Goal: Task Accomplishment & Management: Use online tool/utility

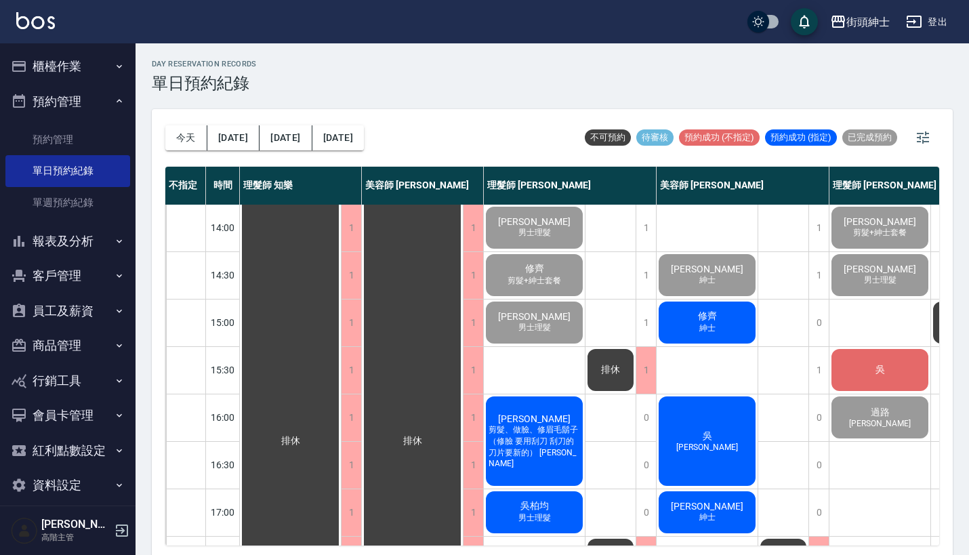
scroll to position [286, 0]
click at [694, 333] on div "修齊 紳士" at bounding box center [706, 322] width 101 height 46
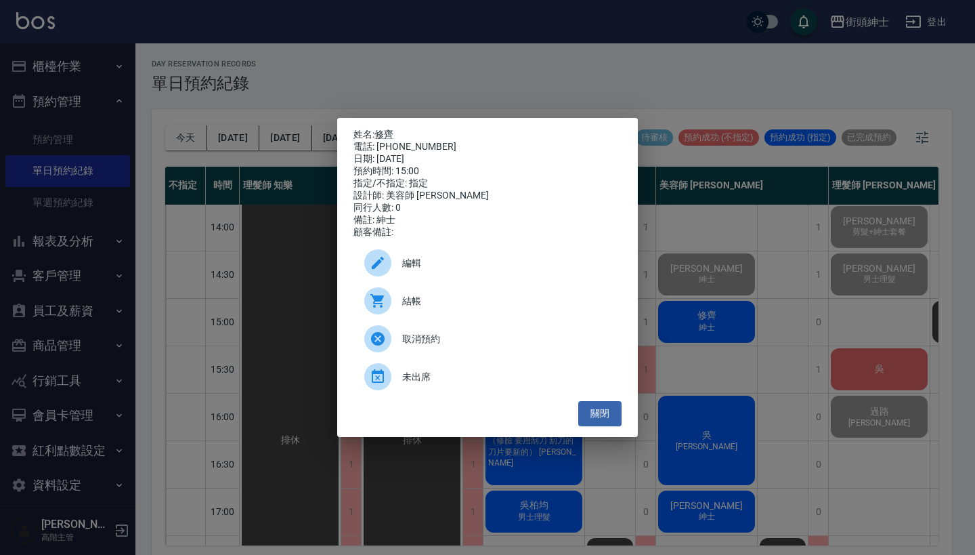
click at [444, 300] on span "結帳" at bounding box center [506, 301] width 209 height 14
click at [719, 301] on div "姓名: 修齊 電話: 0934227355 日期: 2025/10/15 預約時間: 15:00 指定/不指定: 指定 設計師: 美容師 小戴 同行人數: 0…" at bounding box center [487, 277] width 975 height 555
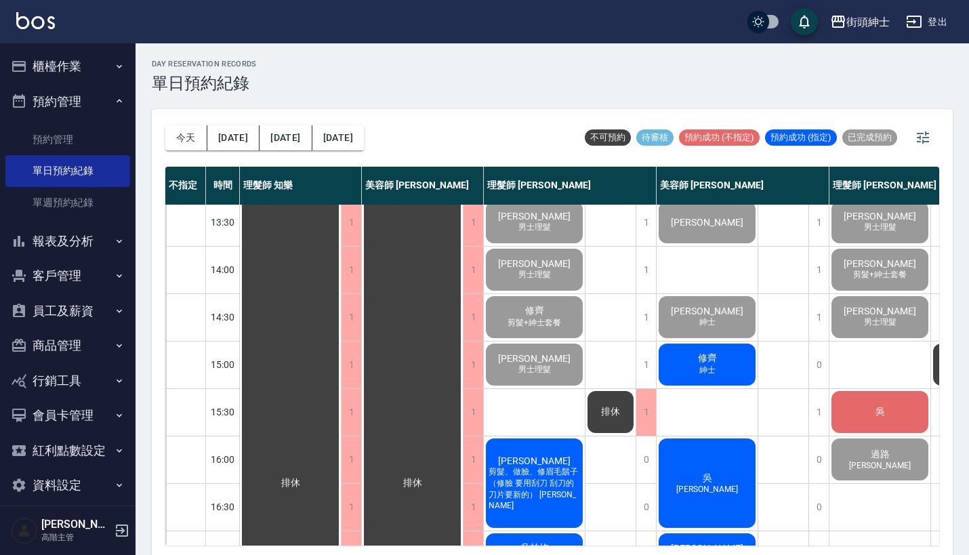
scroll to position [226, 0]
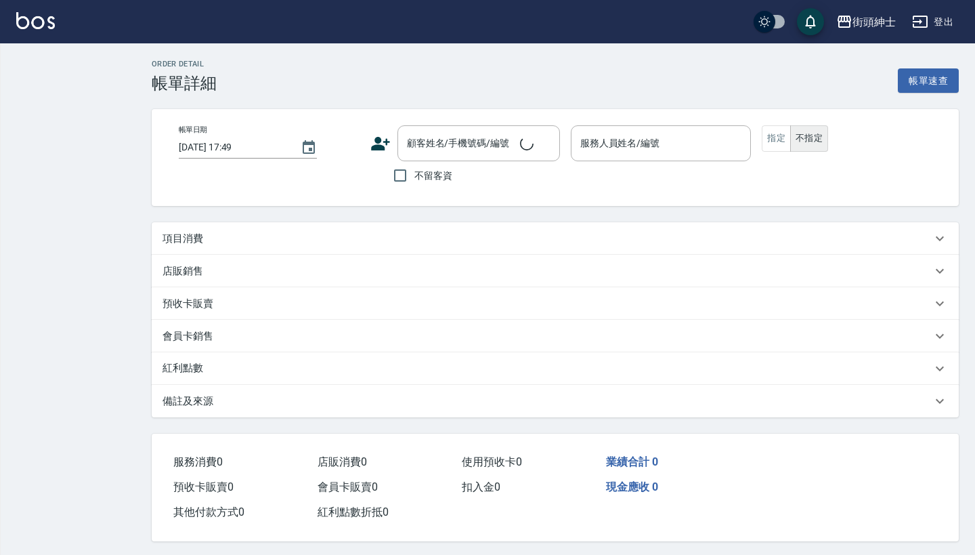
click at [294, 234] on div "項目消費" at bounding box center [547, 239] width 769 height 14
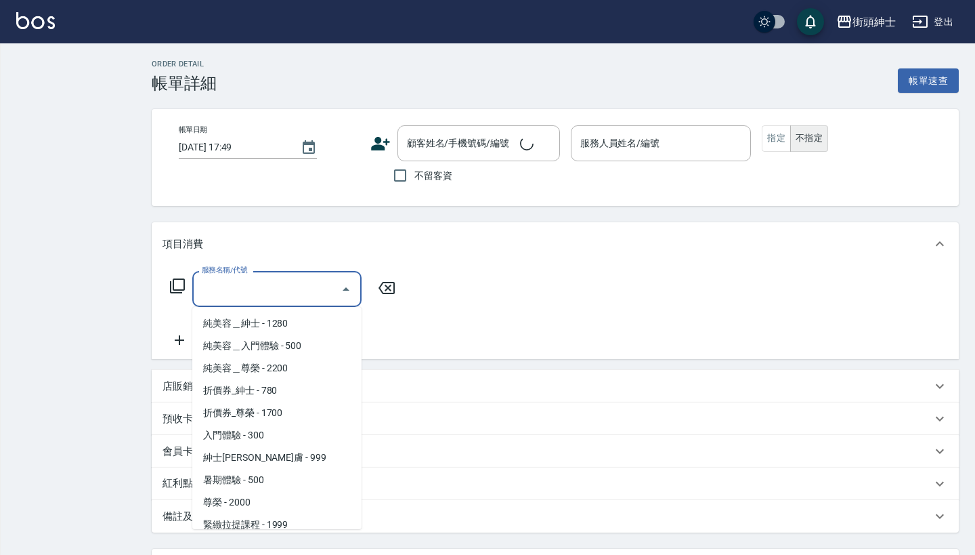
click at [253, 291] on input "服務名稱/代號" at bounding box center [266, 289] width 137 height 24
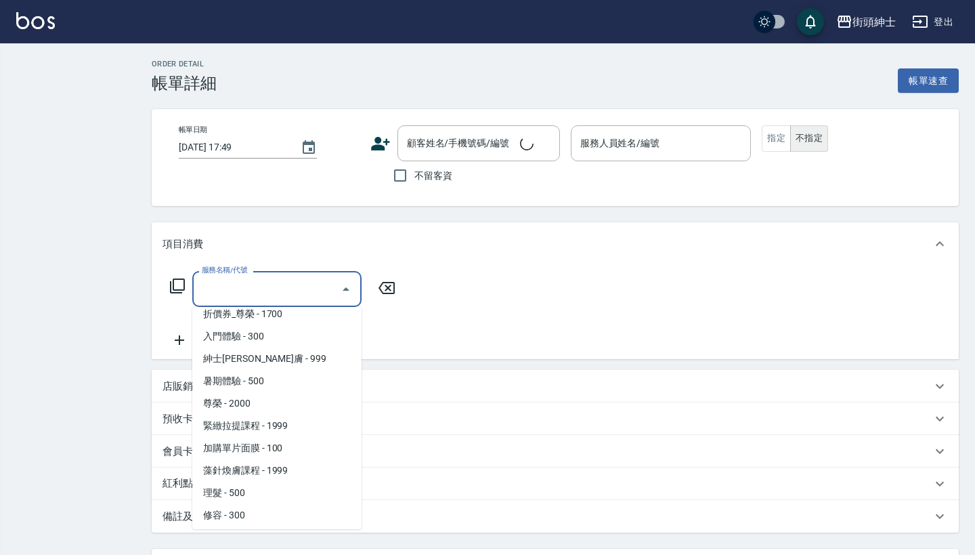
scroll to position [89, 0]
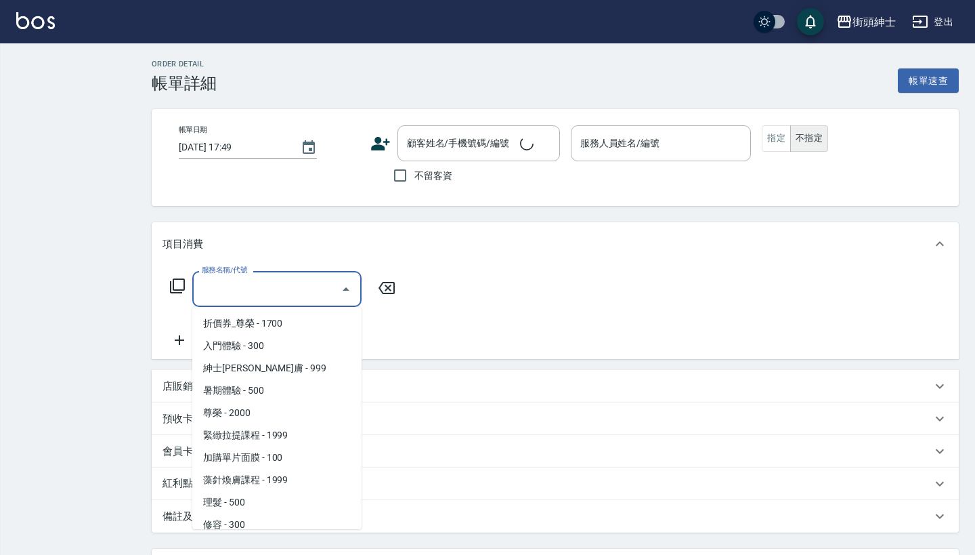
click at [259, 365] on span "紳士[PERSON_NAME]膚 - 999" at bounding box center [276, 368] width 169 height 22
type input "紳士[PERSON_NAME]膚"
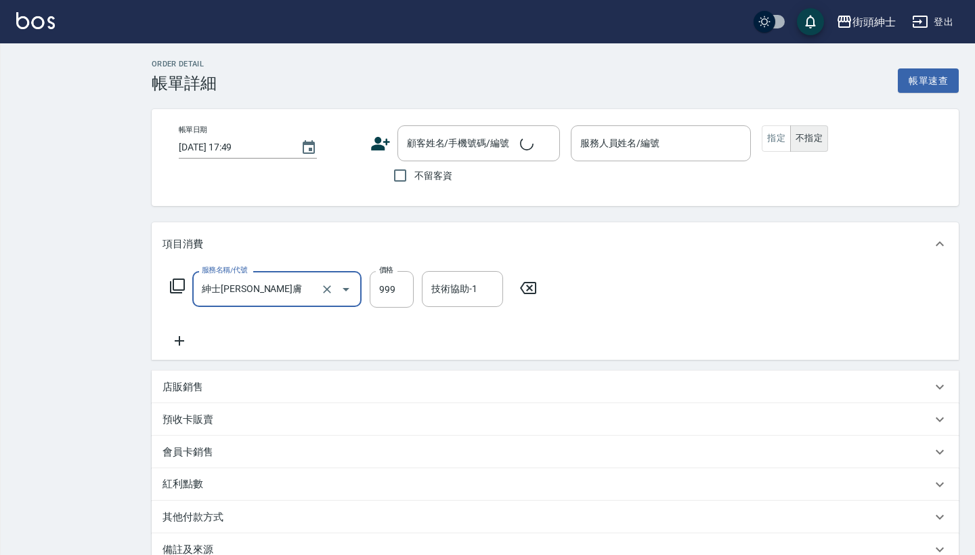
scroll to position [0, 0]
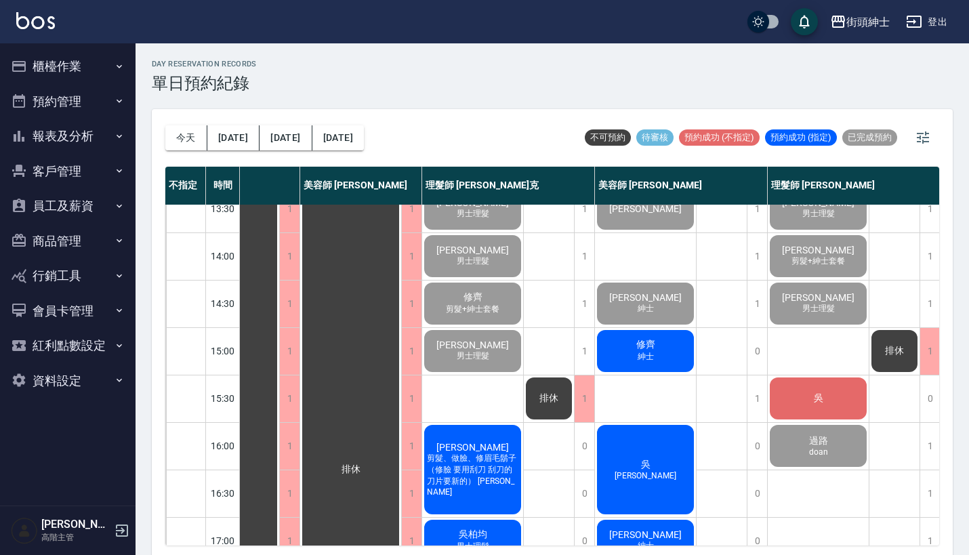
scroll to position [255, 62]
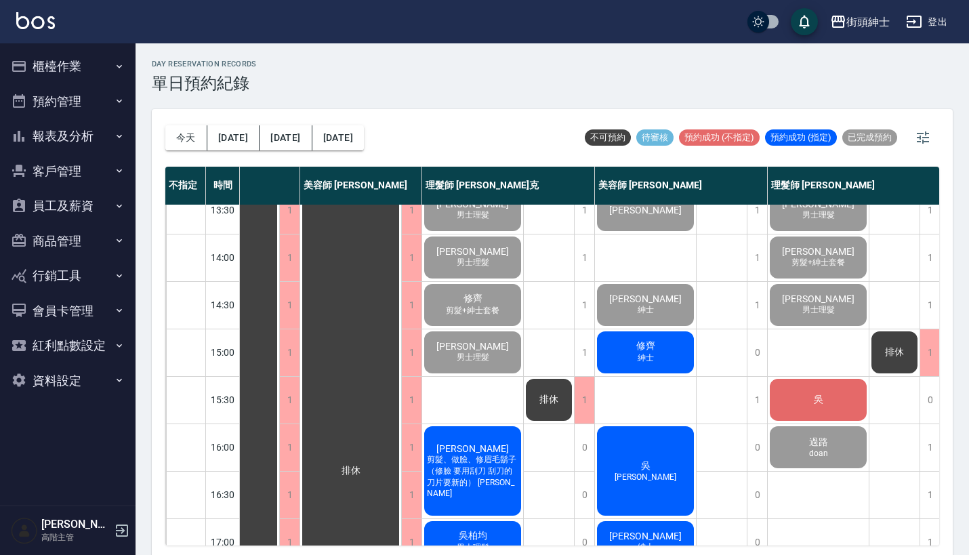
click at [635, 359] on span "紳士" at bounding box center [646, 358] width 22 height 12
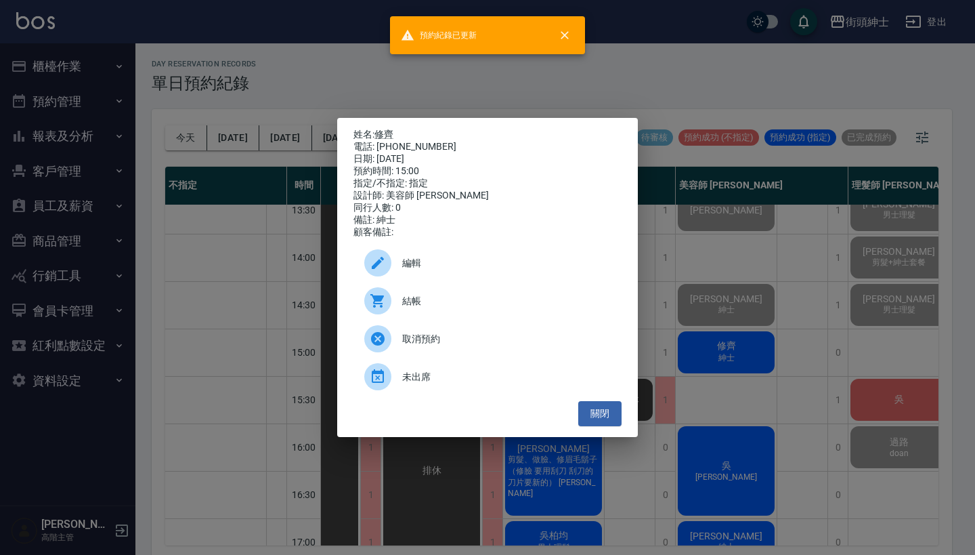
click at [720, 321] on div "姓名: 修齊 電話: 0934227355 日期: 2025/10/15 預約時間: 15:00 指定/不指定: 指定 設計師: 美容師 小戴 同行人數: 0…" at bounding box center [487, 277] width 975 height 555
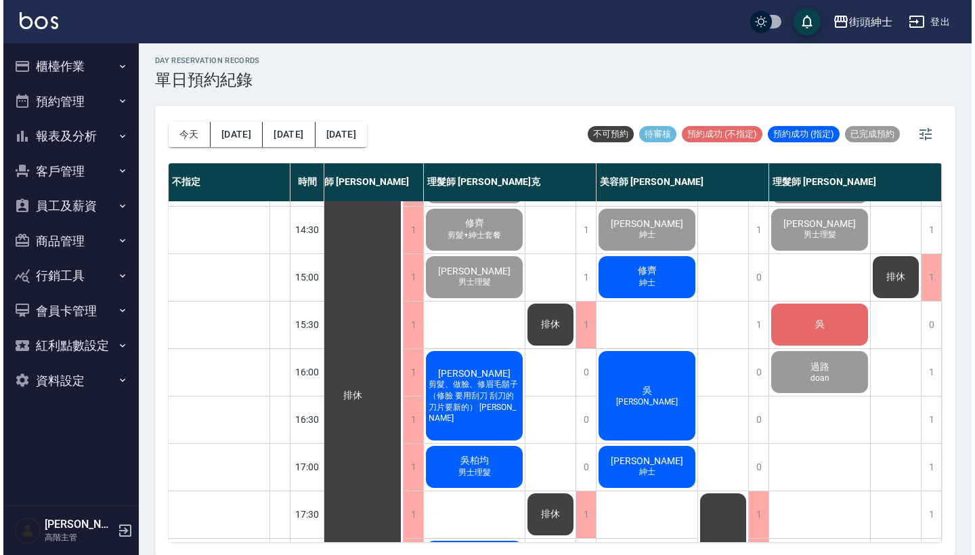
scroll to position [318, 151]
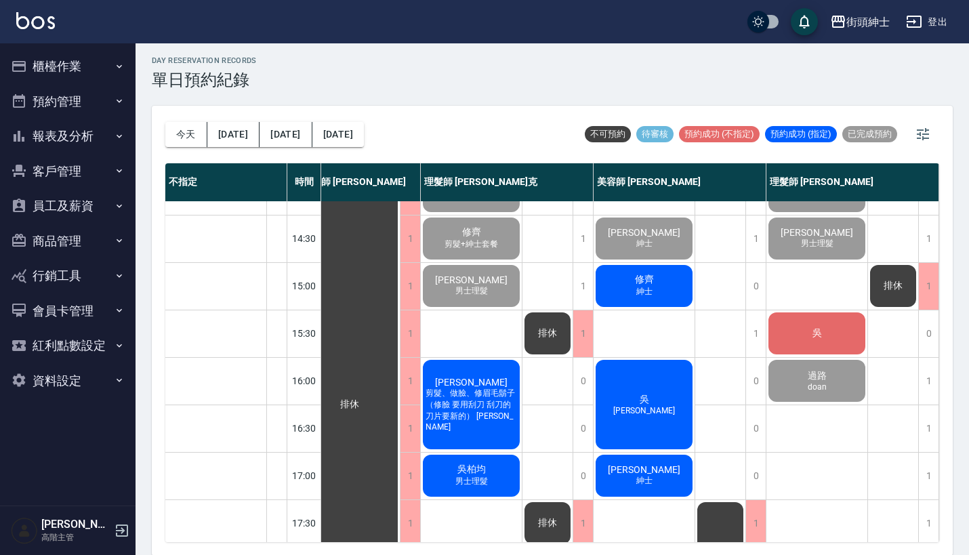
click at [622, 291] on div "修齊 紳士" at bounding box center [643, 286] width 101 height 46
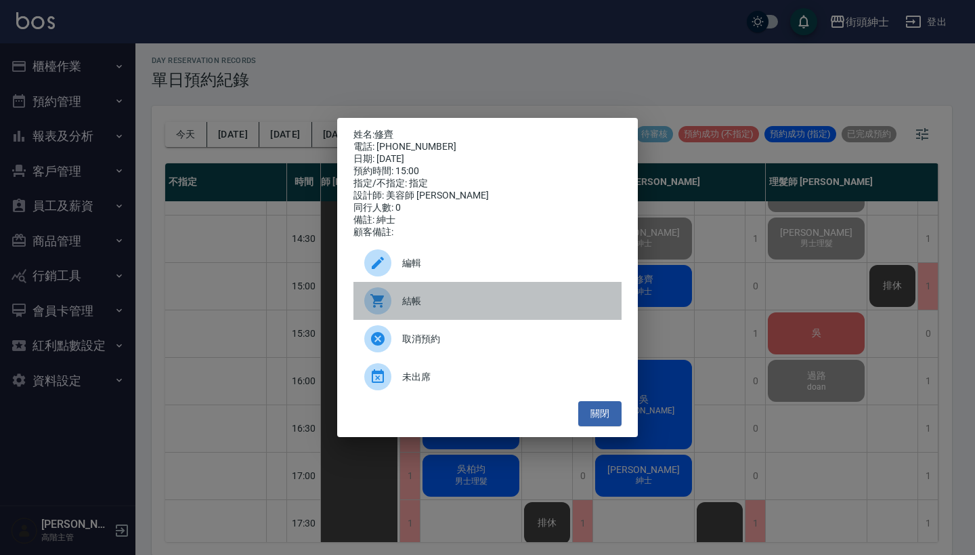
click at [421, 308] on span "結帳" at bounding box center [506, 301] width 209 height 14
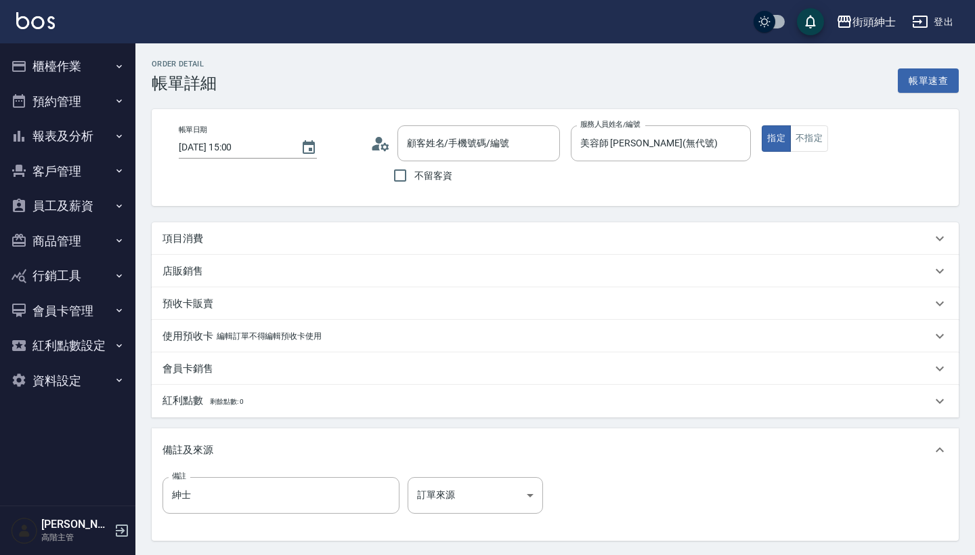
click at [315, 232] on div "項目消費" at bounding box center [547, 239] width 769 height 14
type input "修齊/0934227355/null"
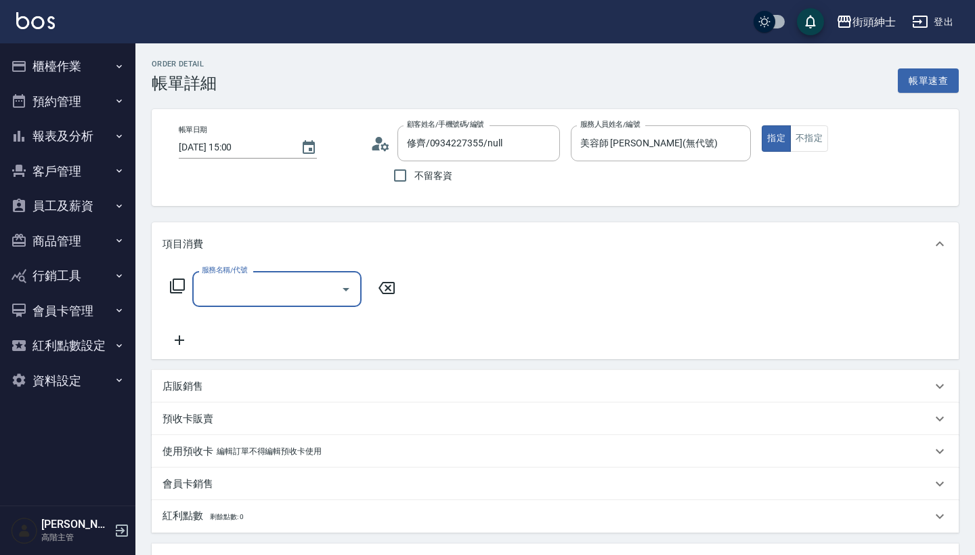
click at [286, 293] on input "服務名稱/代號" at bounding box center [266, 289] width 137 height 24
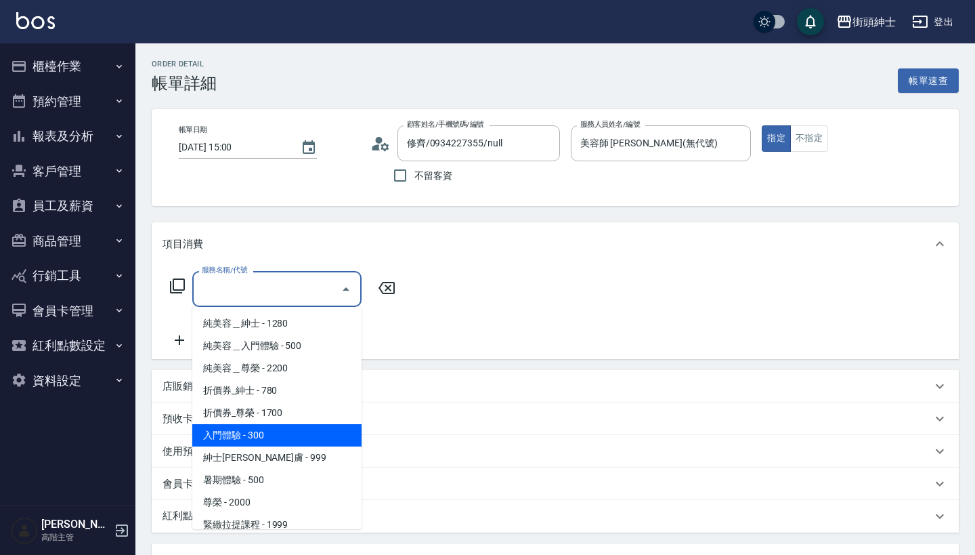
scroll to position [26, 0]
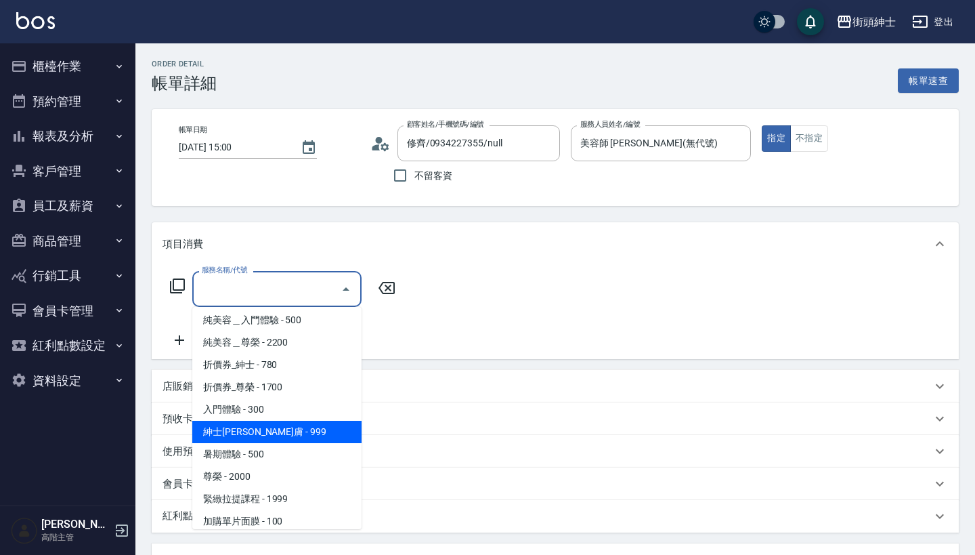
click at [267, 429] on span "紳士[PERSON_NAME]膚 - 999" at bounding box center [276, 432] width 169 height 22
type input "紳士全效煥膚"
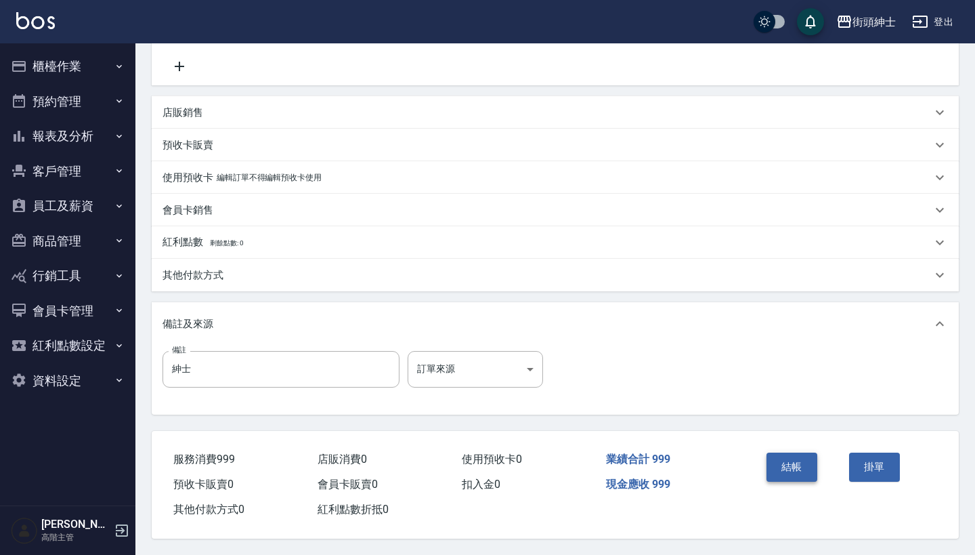
scroll to position [280, 0]
click at [796, 459] on button "結帳" at bounding box center [792, 466] width 51 height 28
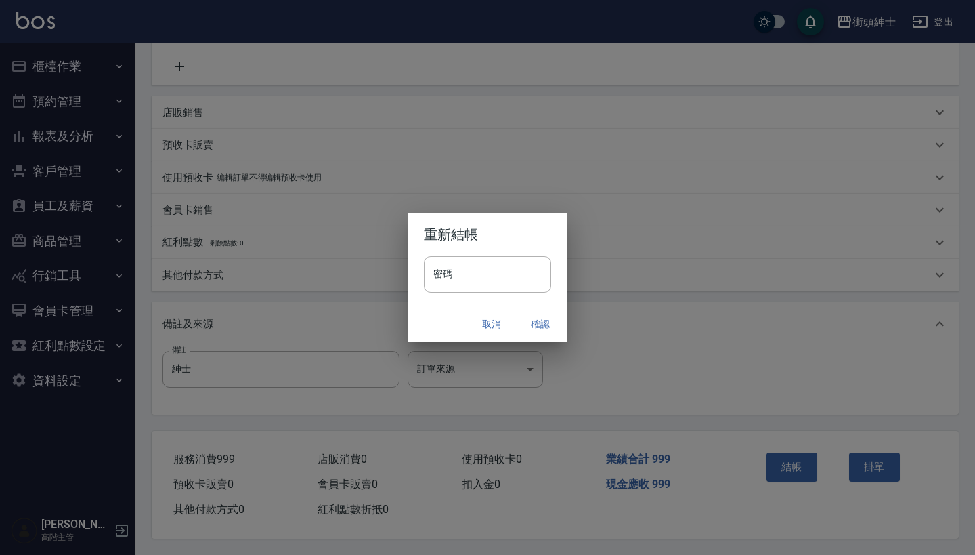
click at [545, 326] on button "確認" at bounding box center [540, 324] width 43 height 25
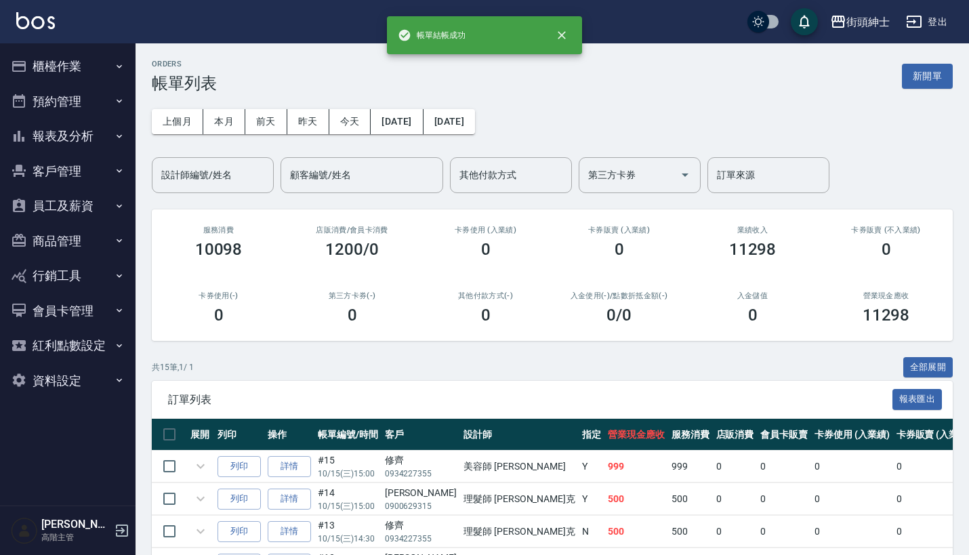
click at [92, 110] on button "預約管理" at bounding box center [67, 101] width 125 height 35
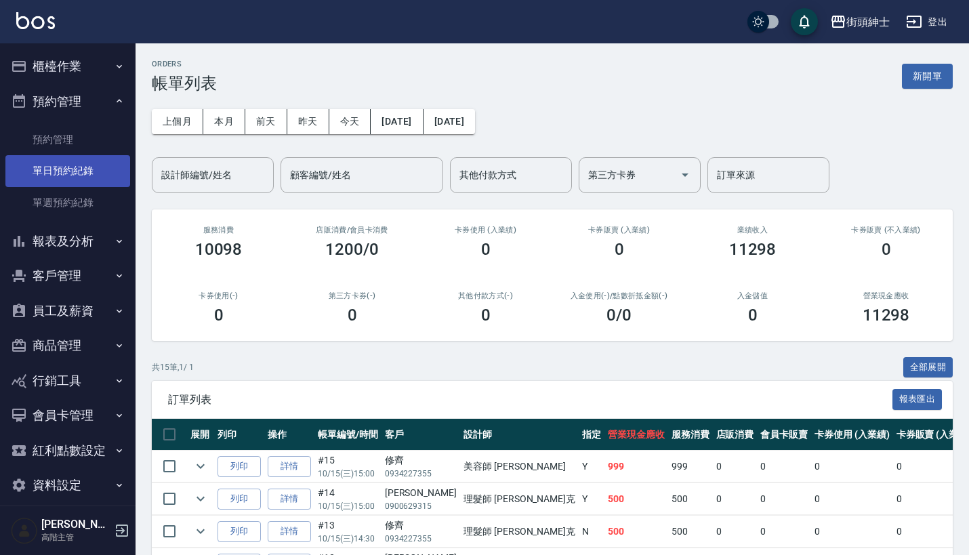
click at [79, 163] on link "單日預約紀錄" at bounding box center [67, 170] width 125 height 31
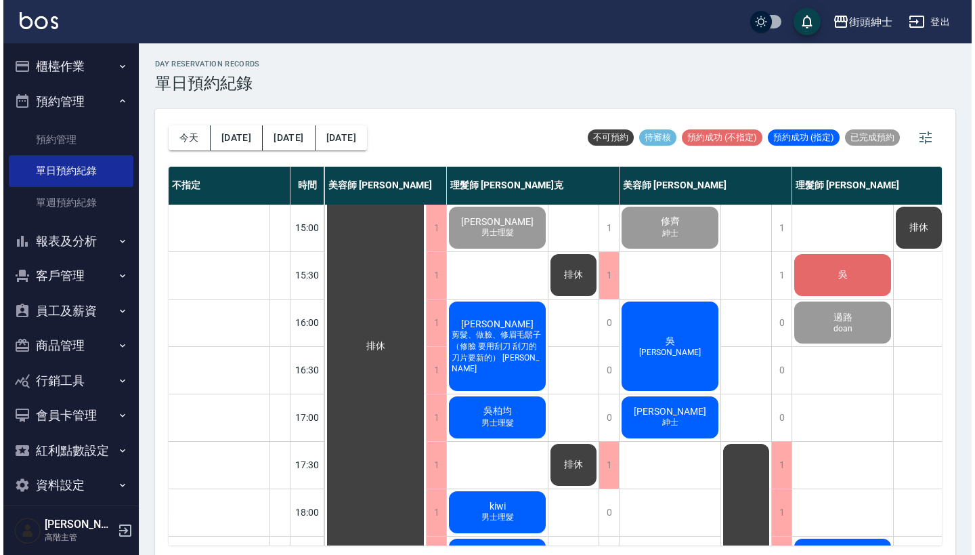
scroll to position [370, 121]
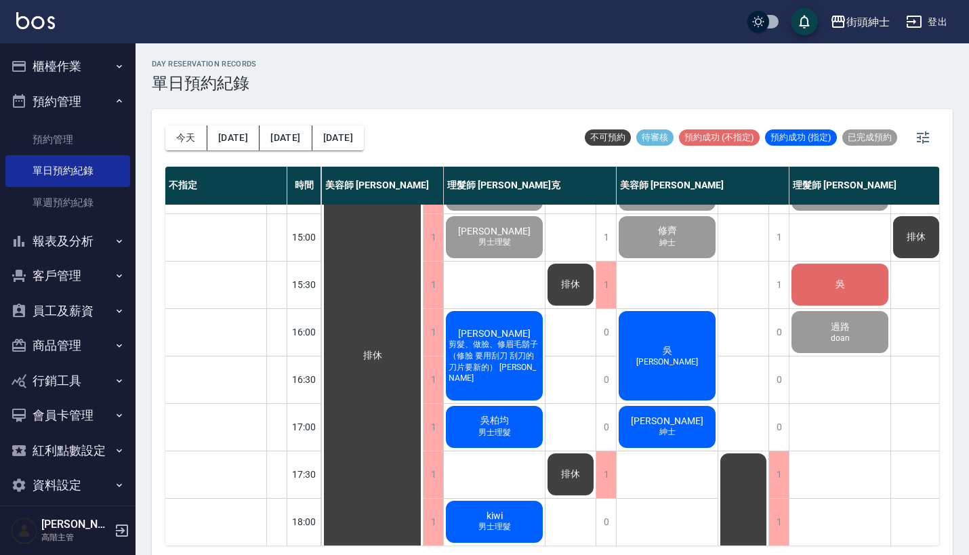
click at [667, 333] on div "吳 尊榮" at bounding box center [666, 355] width 101 height 93
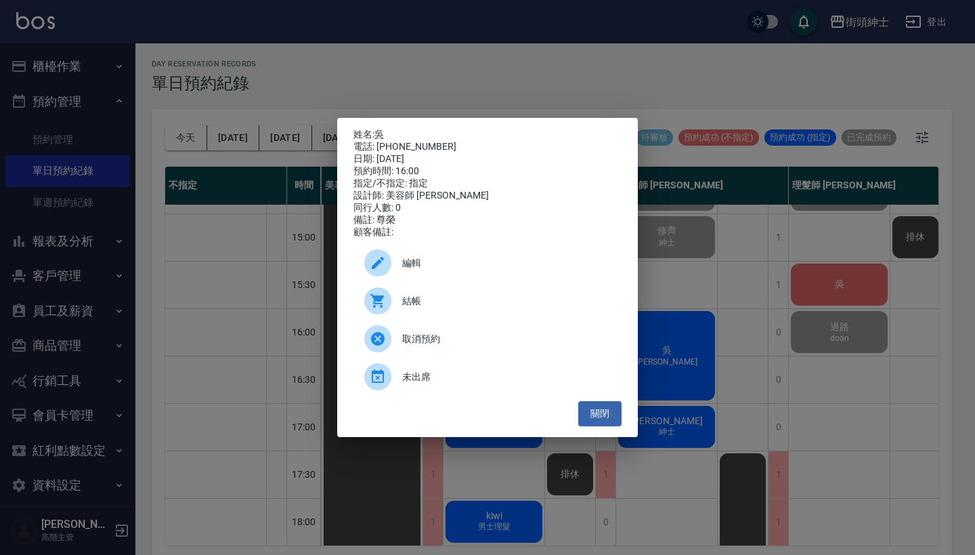
click at [429, 307] on span "結帳" at bounding box center [506, 301] width 209 height 14
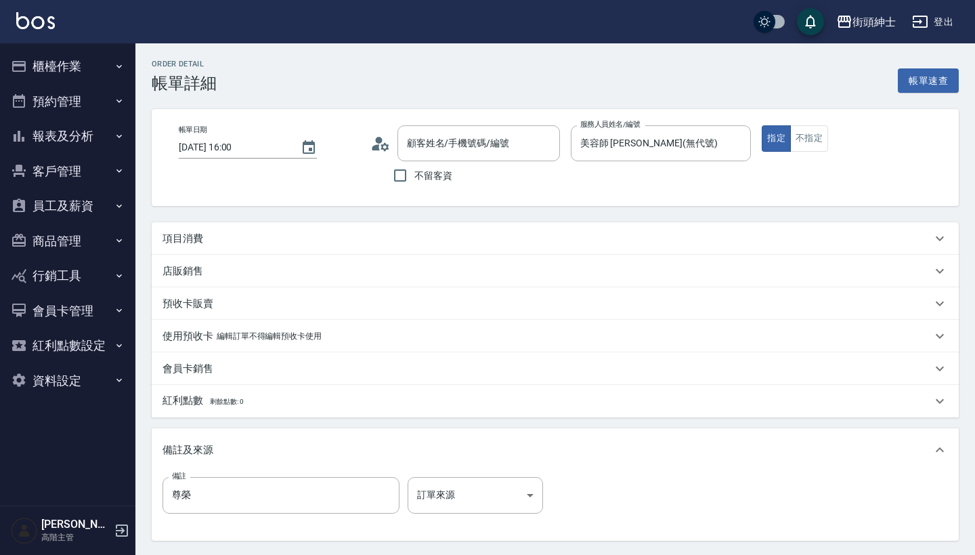
type input "吳/0953885398/null"
click at [435, 226] on div "項目消費" at bounding box center [555, 238] width 807 height 33
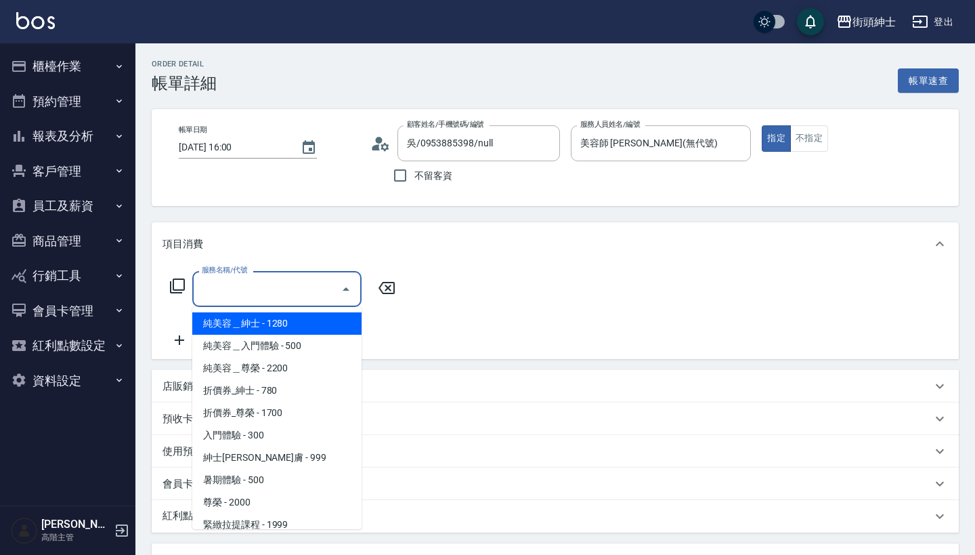
click at [295, 291] on input "服務名稱/代號" at bounding box center [266, 289] width 137 height 24
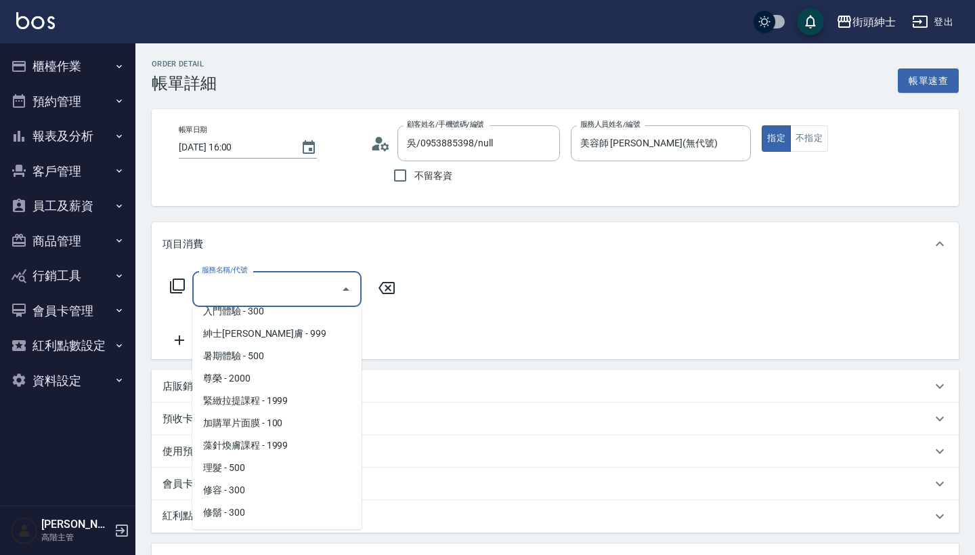
scroll to position [124, 0]
click at [295, 381] on span "尊榮 - 2000" at bounding box center [276, 378] width 169 height 22
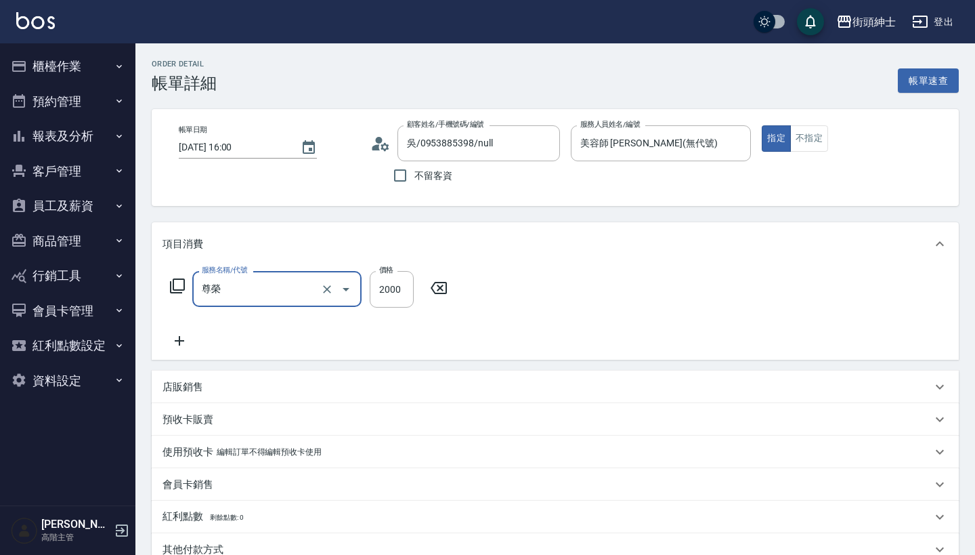
type input "尊榮"
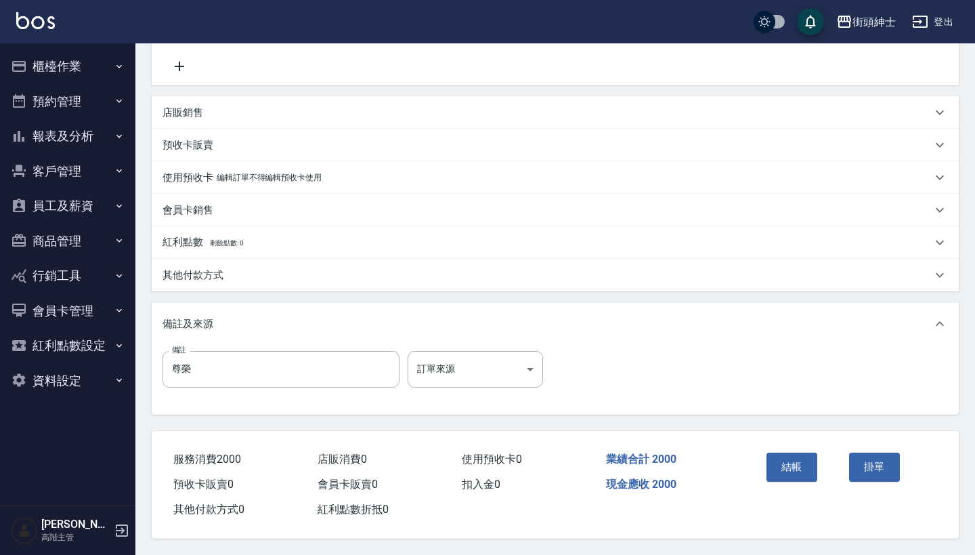
scroll to position [280, 0]
click at [788, 453] on button "結帳" at bounding box center [792, 466] width 51 height 28
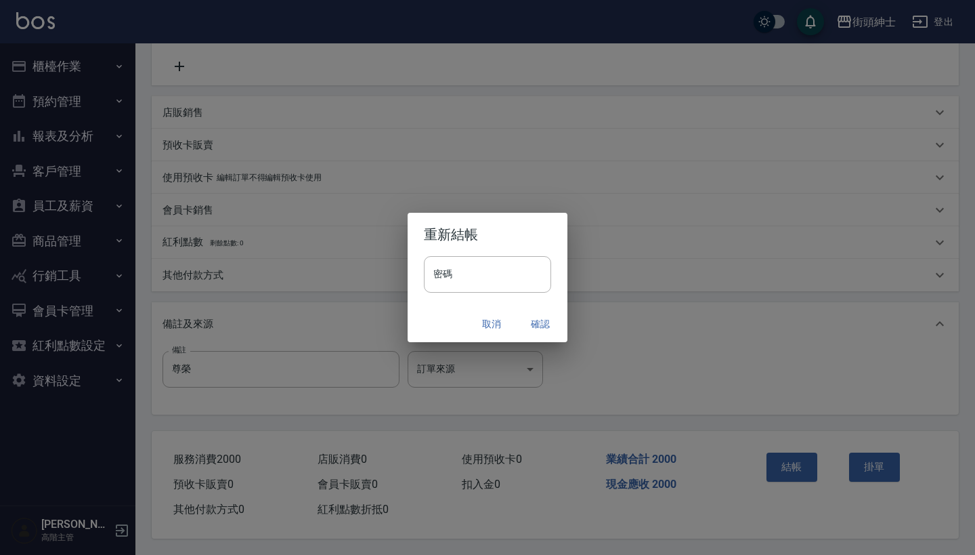
click at [541, 319] on button "確認" at bounding box center [540, 324] width 43 height 25
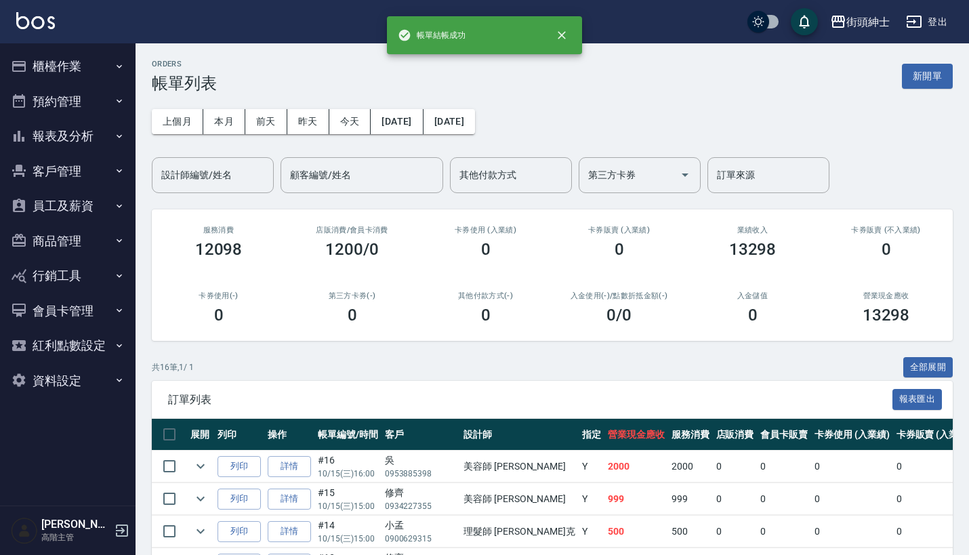
click at [104, 100] on button "預約管理" at bounding box center [67, 101] width 125 height 35
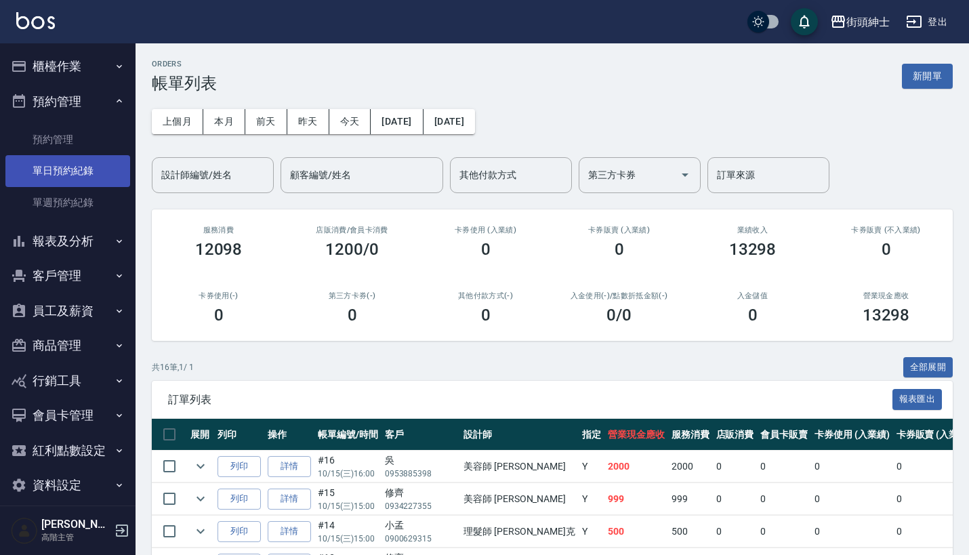
click at [70, 167] on link "單日預約紀錄" at bounding box center [67, 170] width 125 height 31
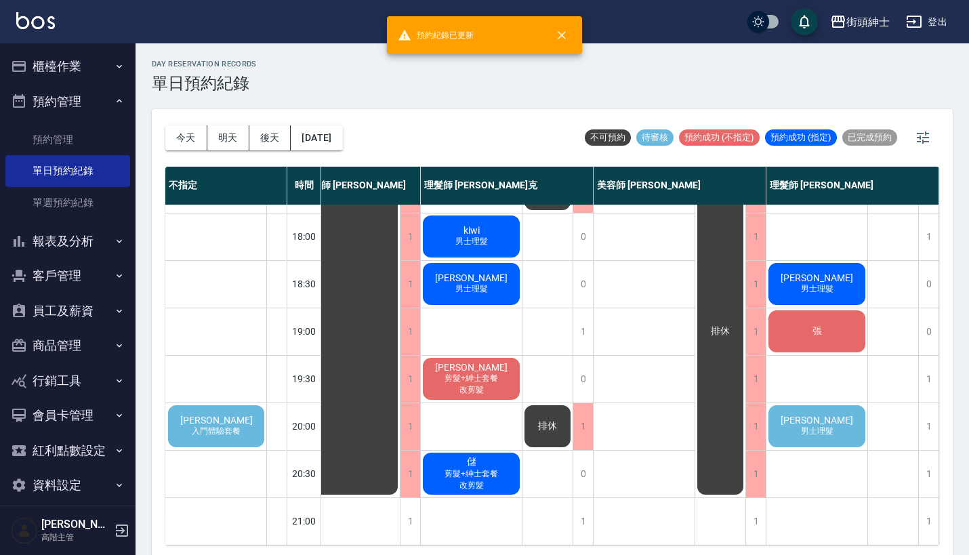
scroll to position [649, 151]
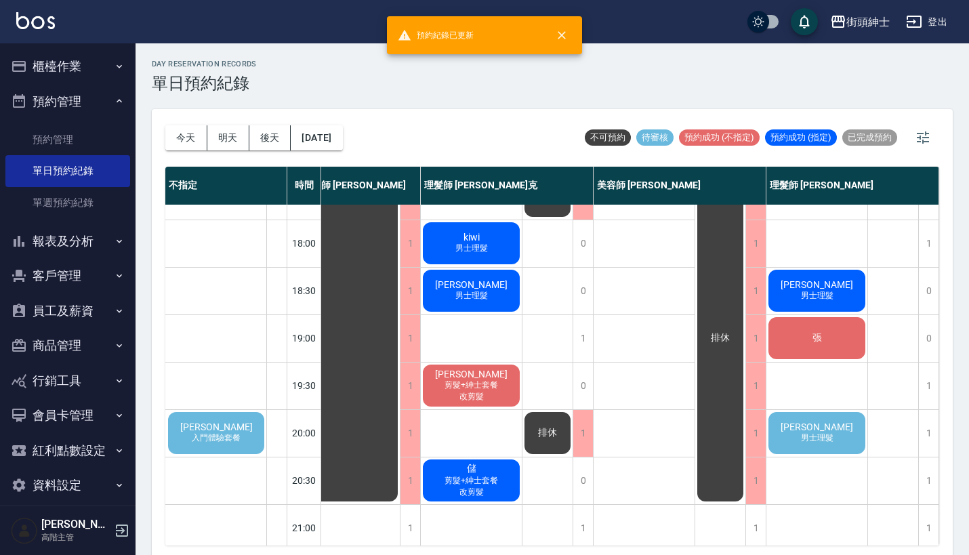
click at [796, 426] on span "[PERSON_NAME]" at bounding box center [817, 426] width 78 height 11
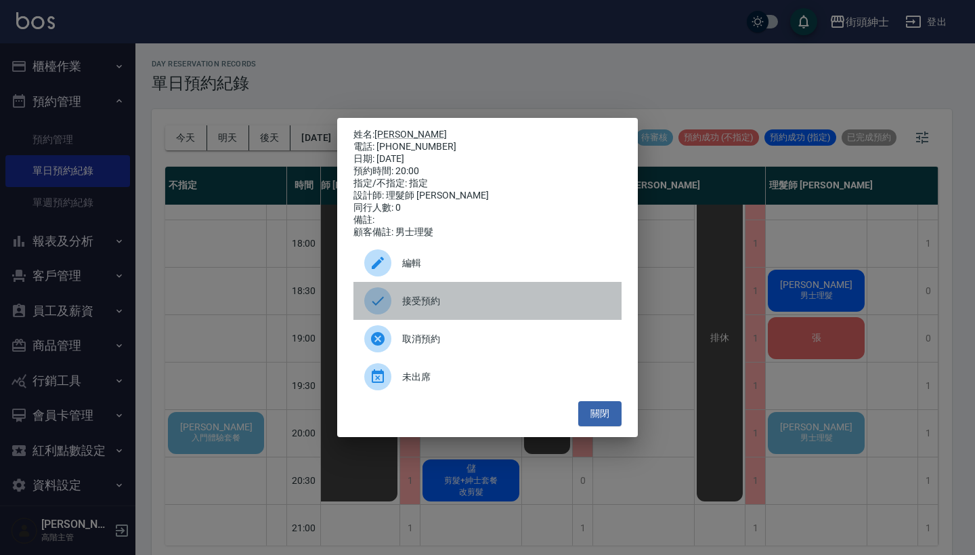
click at [495, 305] on span "接受預約" at bounding box center [506, 301] width 209 height 14
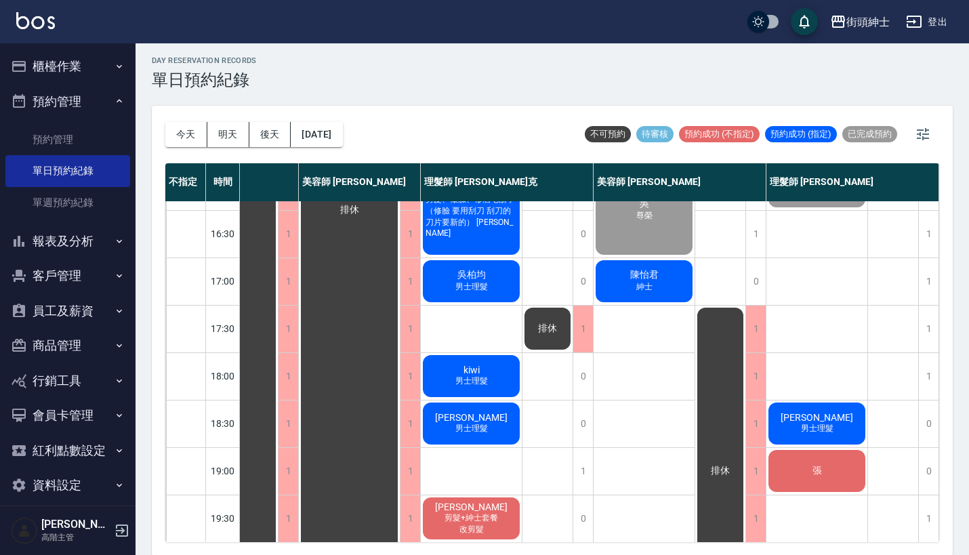
scroll to position [505, 70]
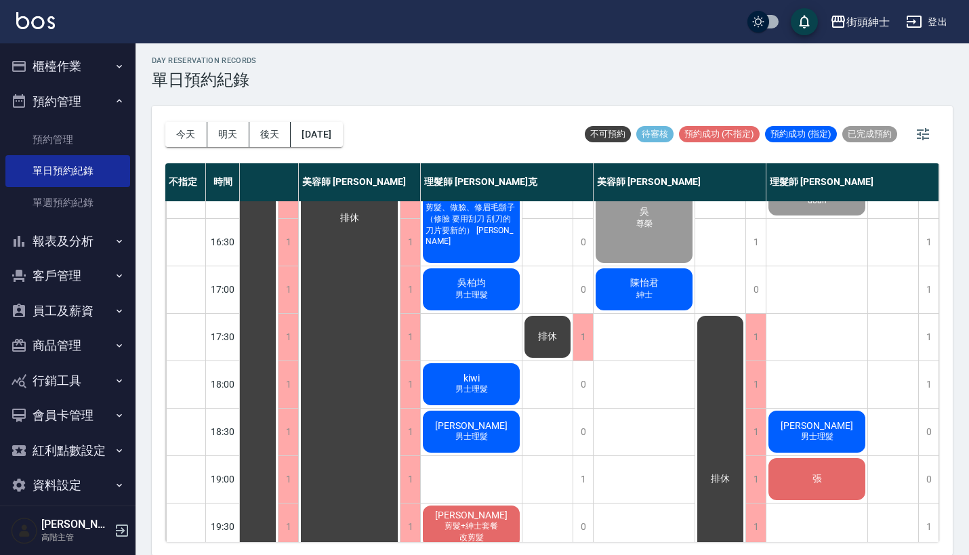
drag, startPoint x: 615, startPoint y: 474, endPoint x: 601, endPoint y: 491, distance: 22.1
click at [601, 491] on div "[PERSON_NAME]榮 [PERSON_NAME] 紳士 修齊 紳士 [PERSON_NAME] [PERSON_NAME]" at bounding box center [644, 195] width 102 height 996
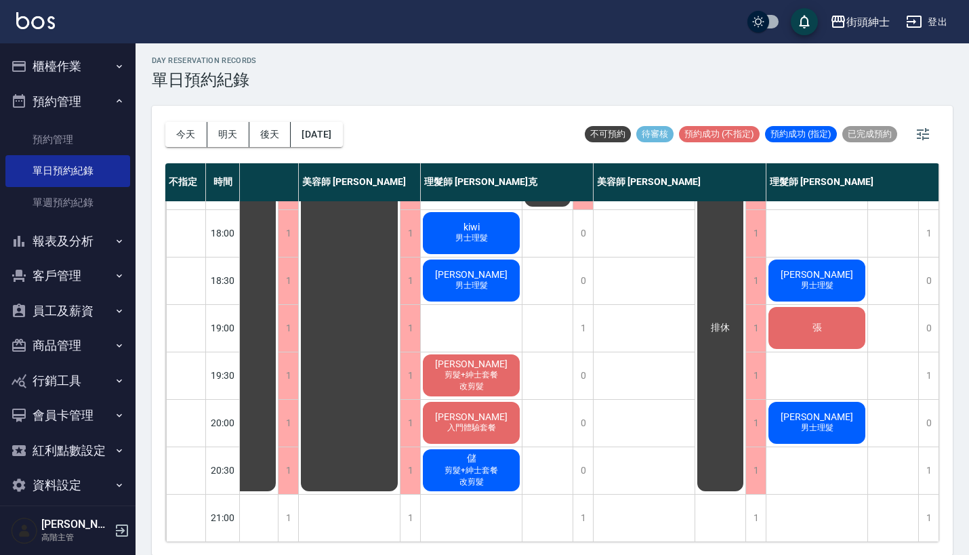
scroll to position [666, 70]
